Goal: Task Accomplishment & Management: Use online tool/utility

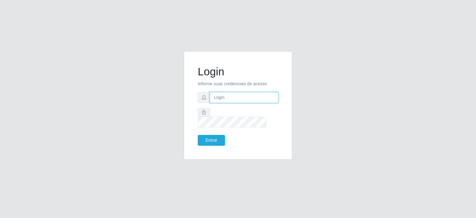
click at [219, 103] on input "text" at bounding box center [244, 97] width 69 height 11
click at [229, 102] on input "text" at bounding box center [244, 97] width 69 height 11
click at [221, 100] on input "text" at bounding box center [244, 97] width 69 height 11
type input "[EMAIL_ADDRESS][PERSON_NAME][DOMAIN_NAME]"
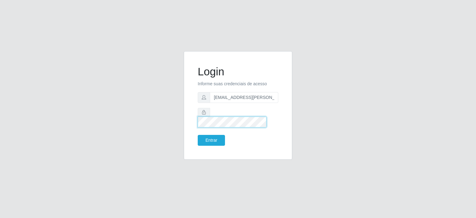
click at [198, 135] on button "Entrar" at bounding box center [211, 140] width 27 height 11
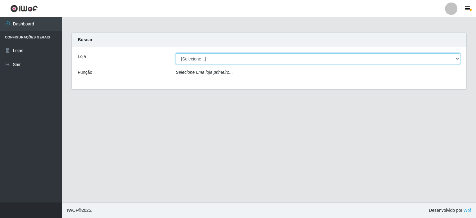
click at [192, 57] on select "[Selecione...] Corte Fácil - Unidade Planalto" at bounding box center [318, 58] width 285 height 11
select select "202"
click at [176, 53] on select "[Selecione...] Corte Fácil - Unidade Planalto" at bounding box center [318, 58] width 285 height 11
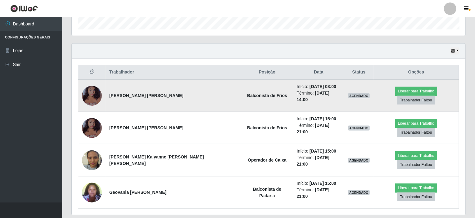
scroll to position [192, 0]
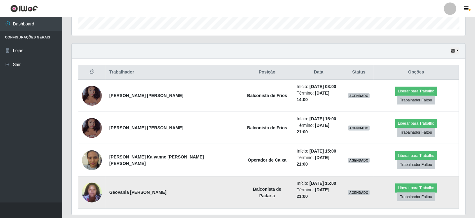
click at [90, 179] on img at bounding box center [92, 192] width 20 height 26
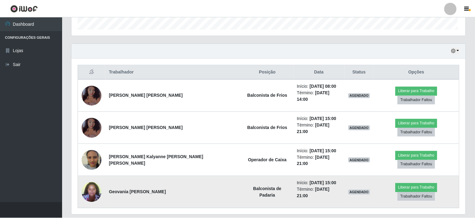
scroll to position [129, 393]
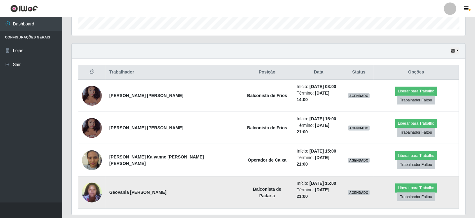
click at [90, 179] on img at bounding box center [92, 192] width 20 height 26
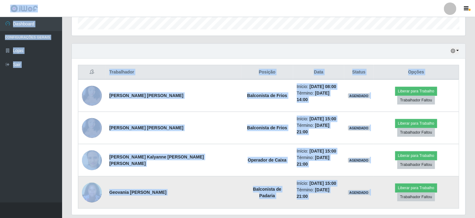
click at [90, 179] on img at bounding box center [92, 192] width 20 height 26
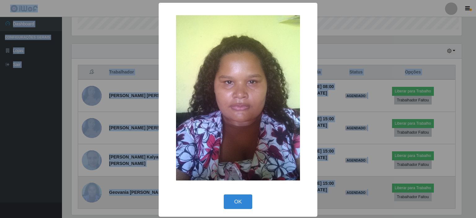
scroll to position [129, 391]
